Goal: Transaction & Acquisition: Book appointment/travel/reservation

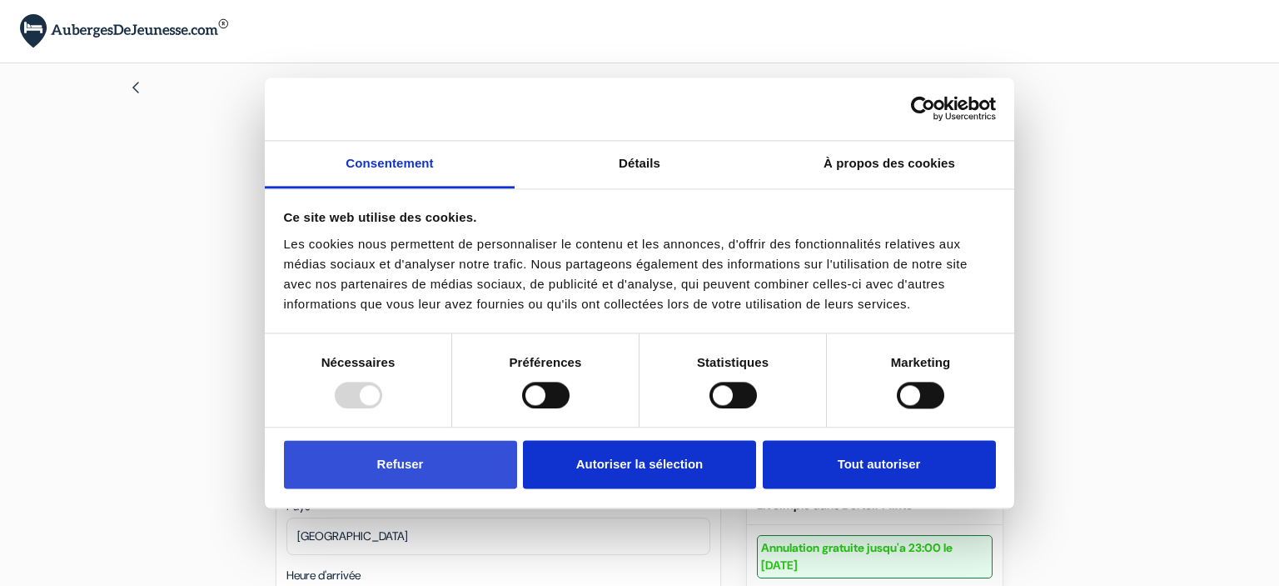
click at [459, 475] on button "Refuser" at bounding box center [400, 465] width 233 height 48
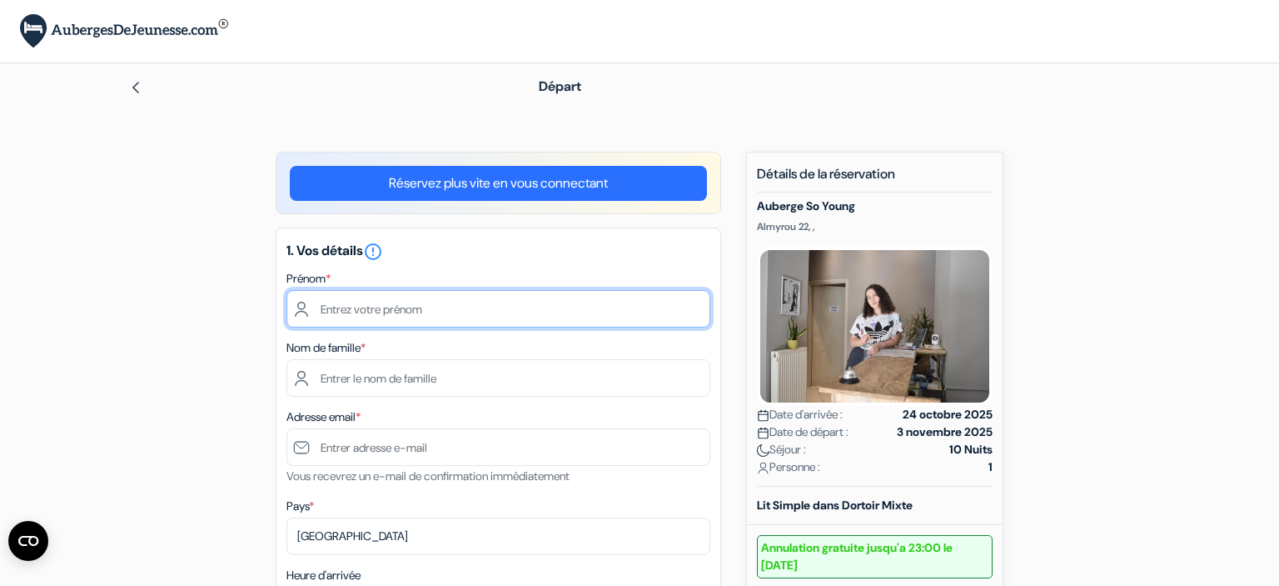
click at [372, 312] on input "text" at bounding box center [499, 308] width 424 height 37
type input "Alix"
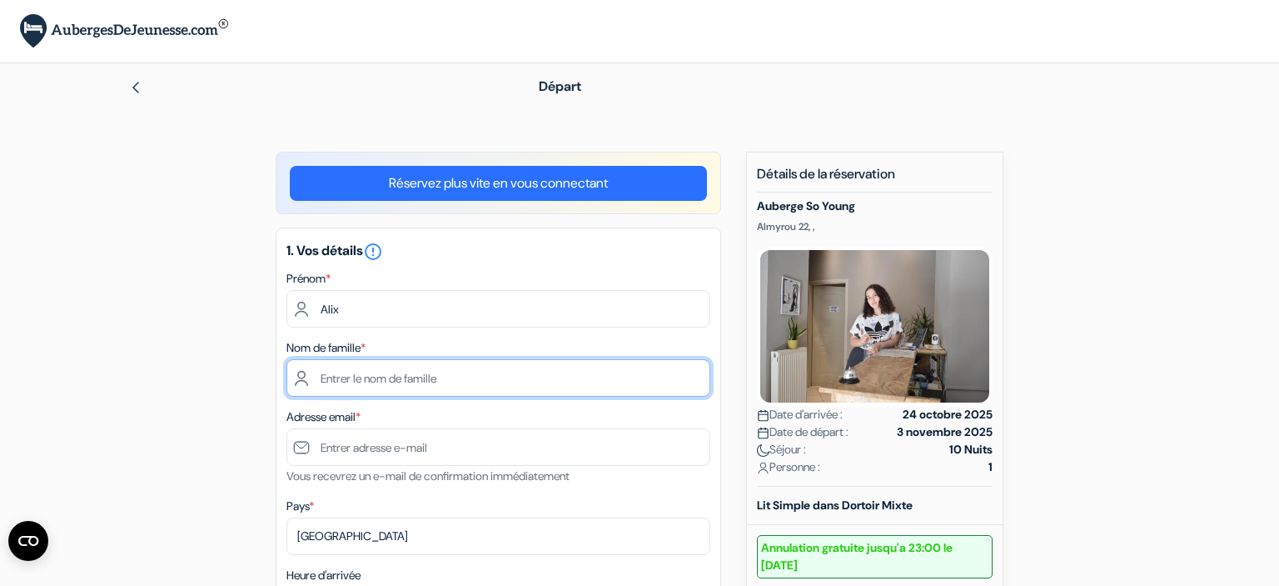
click at [352, 385] on input "text" at bounding box center [499, 377] width 424 height 37
type input "Brunetière"
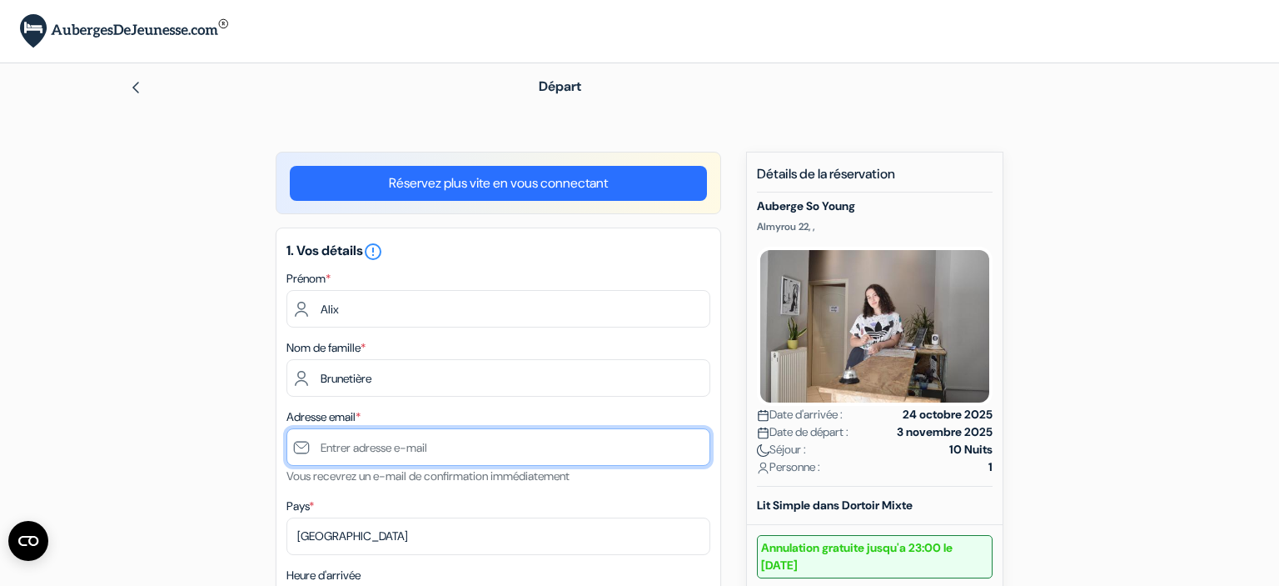
click at [328, 448] on input "text" at bounding box center [499, 446] width 424 height 37
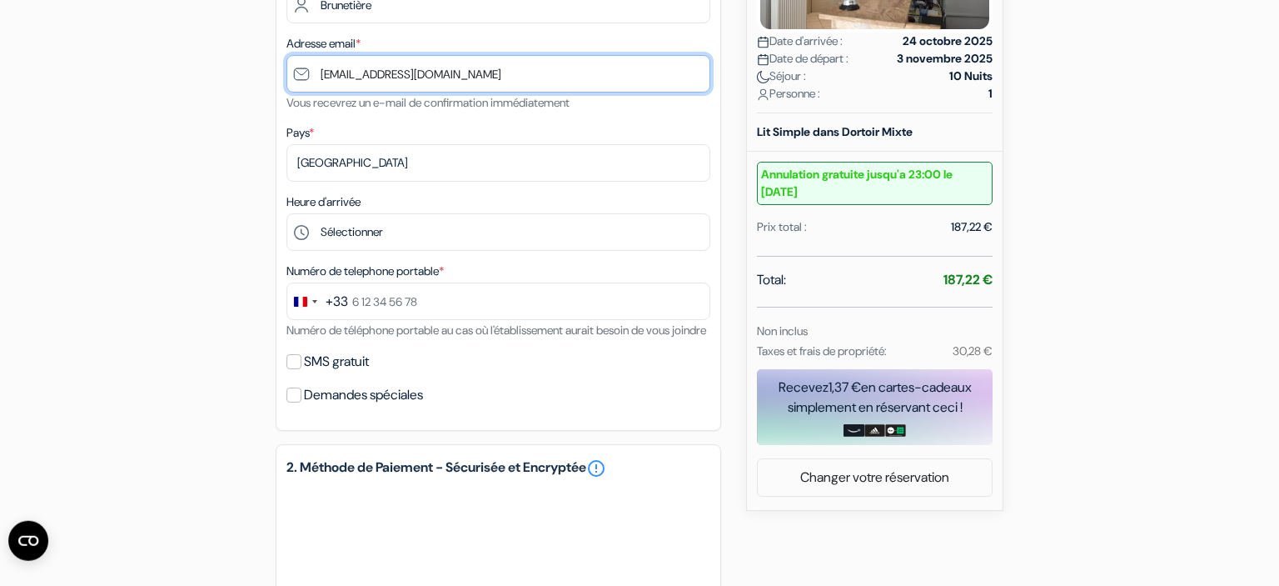
scroll to position [396, 0]
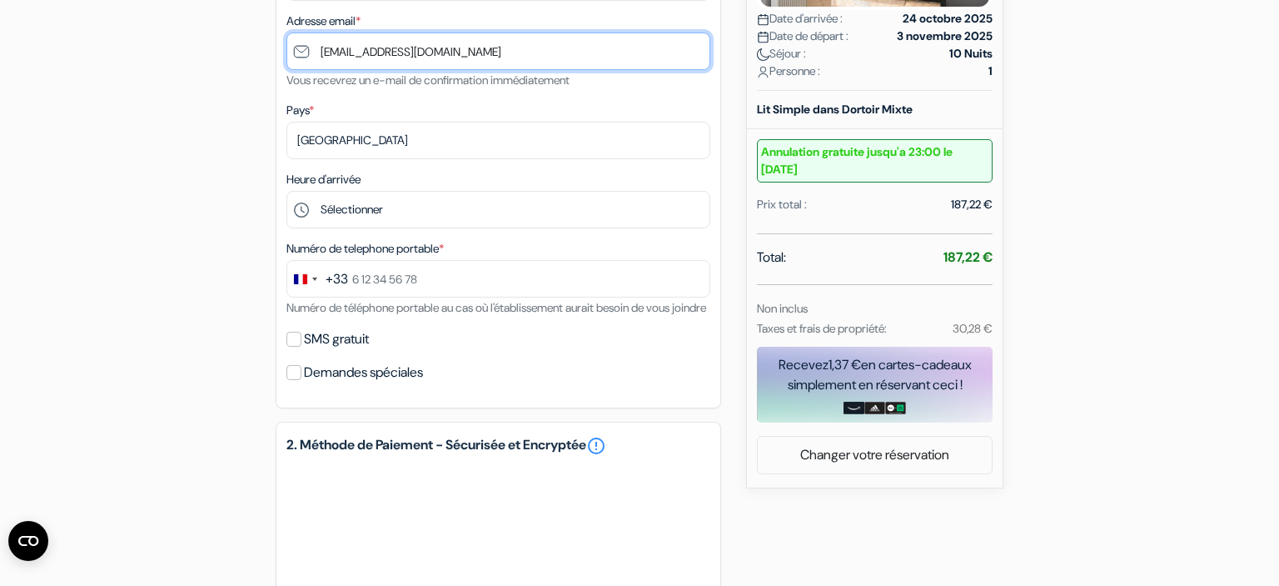
type input "[EMAIL_ADDRESS][DOMAIN_NAME]"
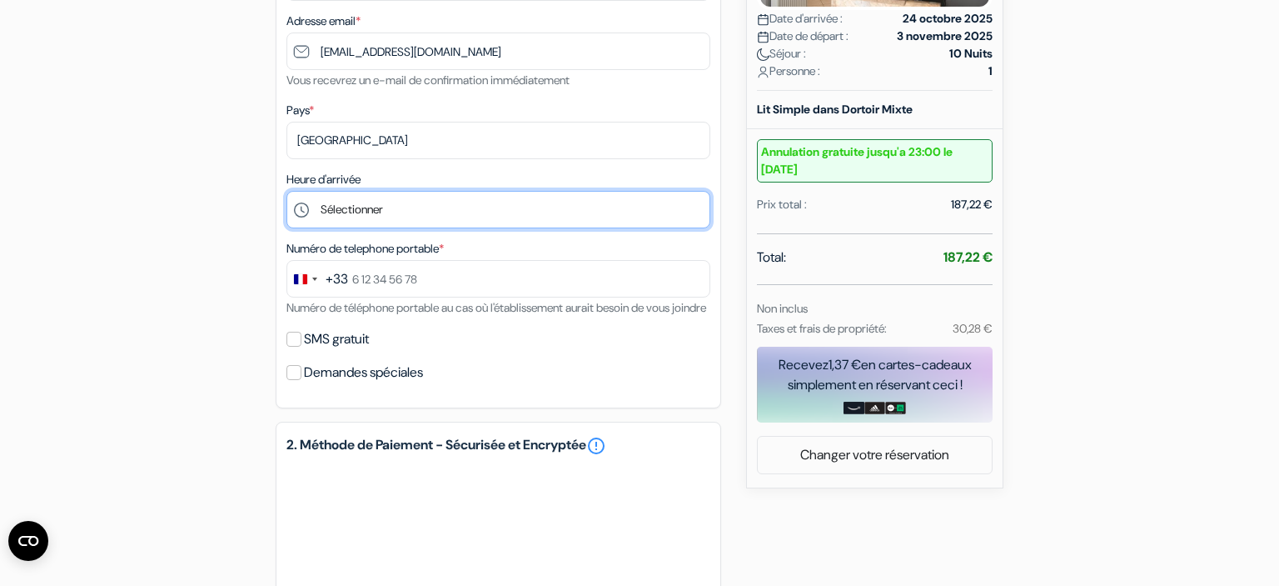
click at [287, 191] on select "Sélectionner 14:00 15:00 16:00 17:00 18:00 19:00 20:00 21:00 22:00" at bounding box center [499, 209] width 424 height 37
select select "22"
click option "22:00" at bounding box center [0, 0] width 0 height 0
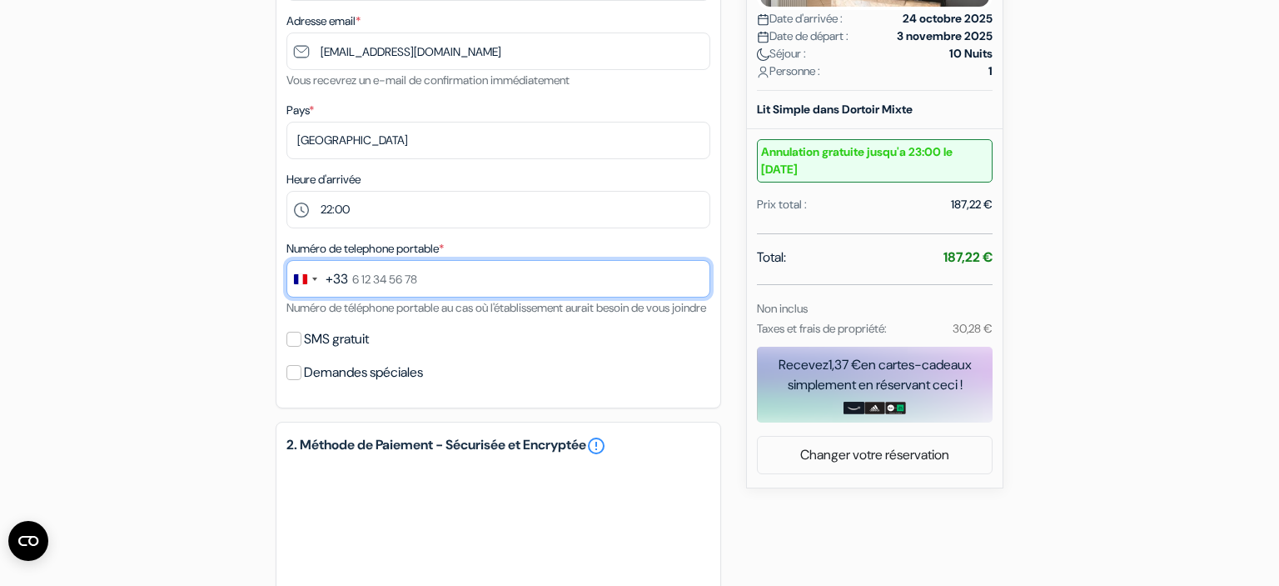
click at [356, 280] on input "text" at bounding box center [499, 278] width 424 height 37
type input "6 71 81 80 81"
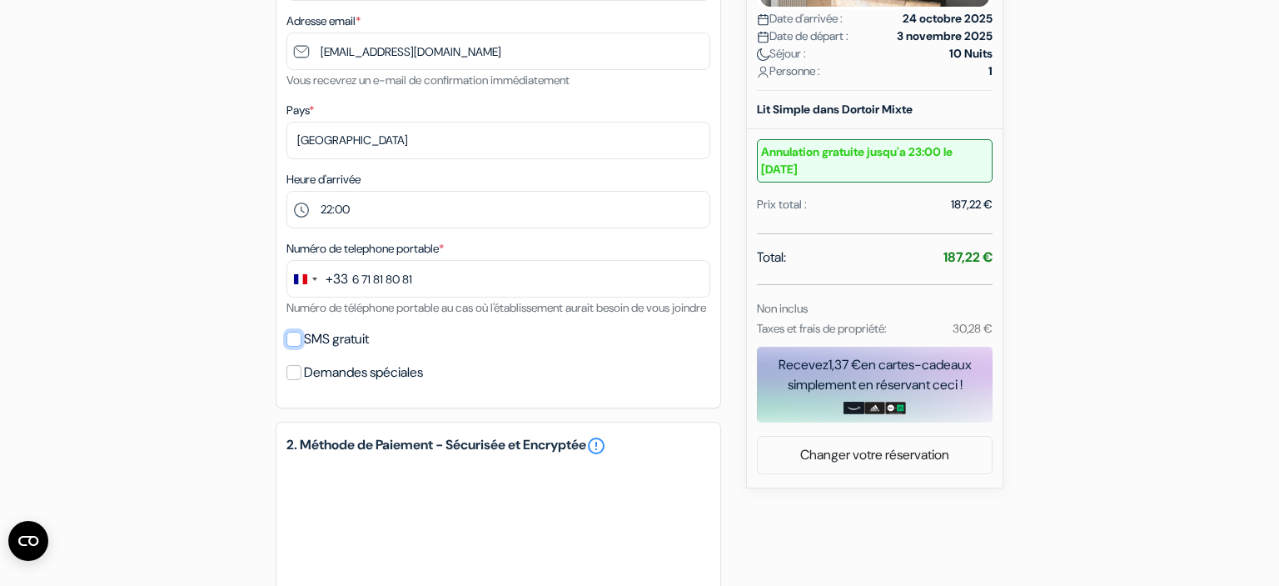
click at [295, 347] on input "SMS gratuit" at bounding box center [294, 339] width 15 height 15
checkbox input "true"
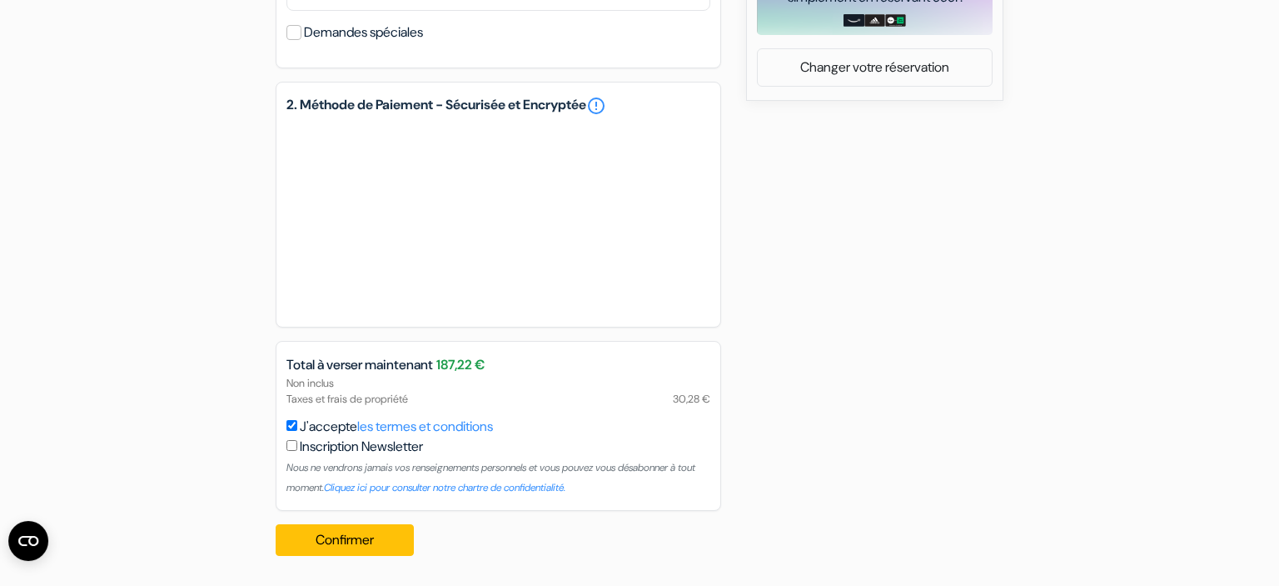
scroll to position [791, 0]
click at [347, 550] on button "Confirmer Loading..." at bounding box center [345, 540] width 138 height 32
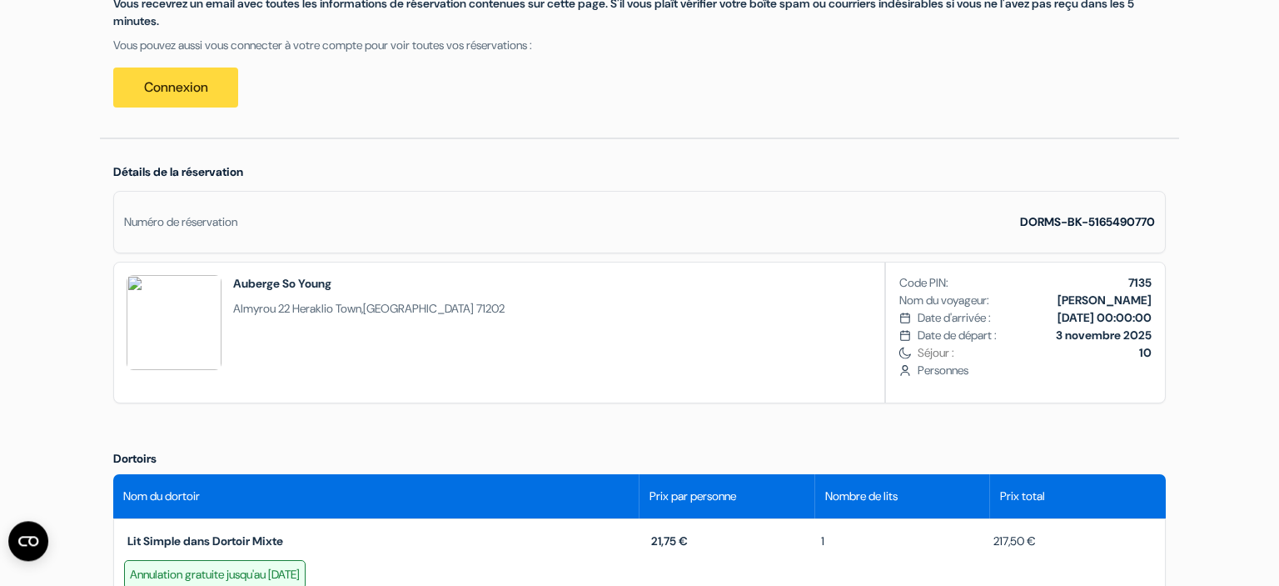
scroll to position [272, 0]
